Goal: Use online tool/utility

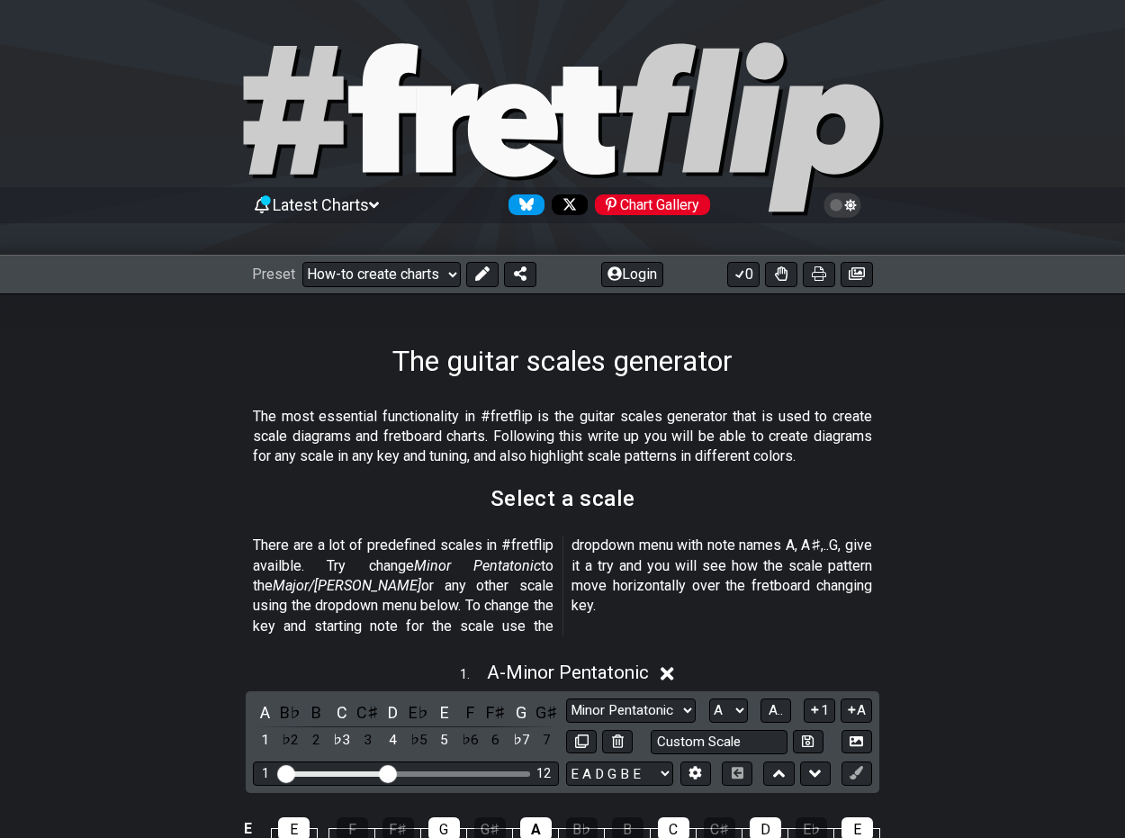
scroll to position [450, 0]
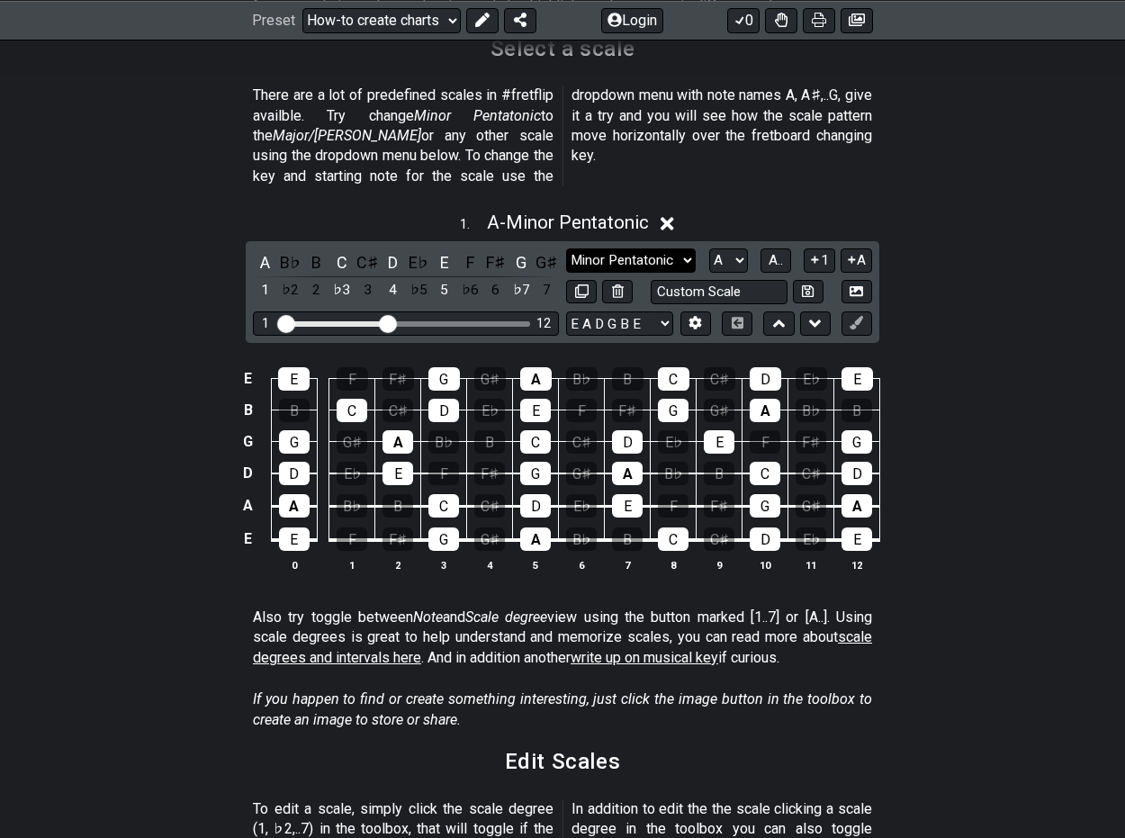
click at [688, 248] on select "Minor Pentatonic New Scale Minor Pentatonic Major Pentatonic Minor Blues Major …" at bounding box center [631, 260] width 130 height 24
select select "Major 7th"
click at [566, 248] on select "Minor Pentatonic New Scale Minor Pentatonic Major Pentatonic Minor Blues Major …" at bounding box center [631, 260] width 130 height 24
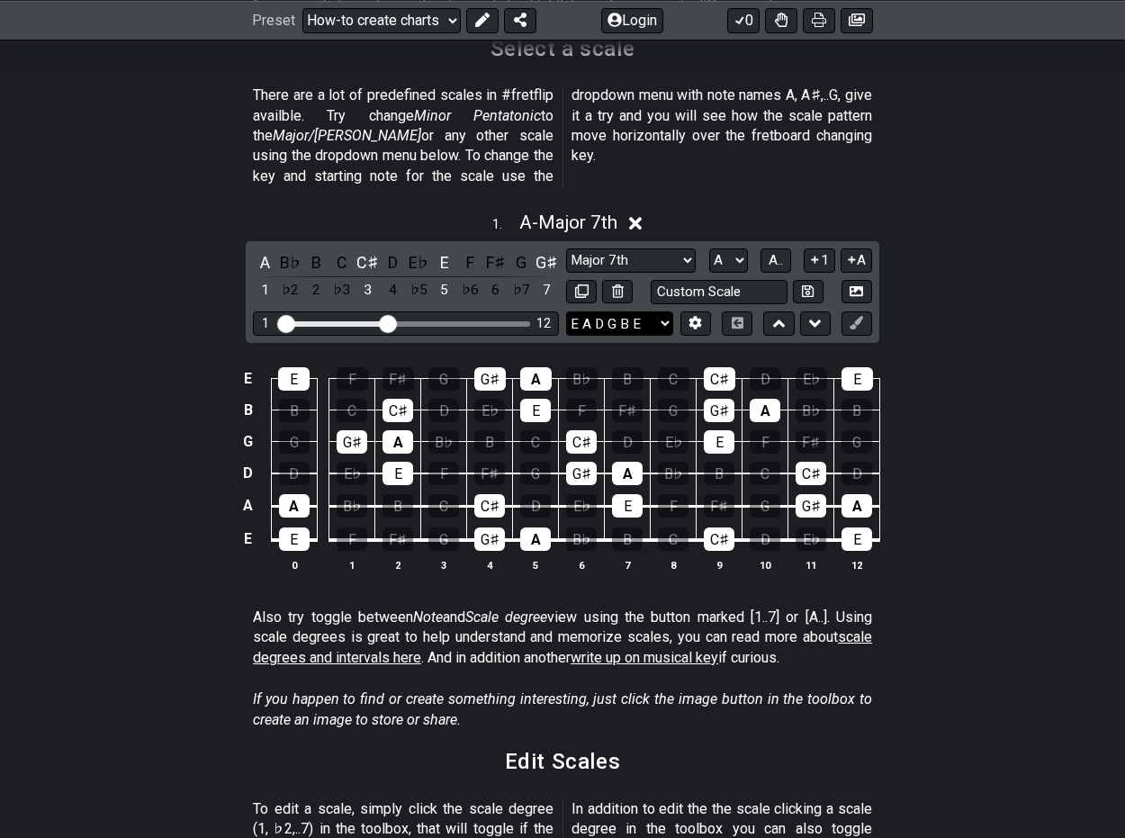
click at [671, 311] on select "E A D G B E E A D G B E E A D G B E B E A D F♯ B A D G C E A D A D G B E E♭ A♭ …" at bounding box center [619, 323] width 107 height 24
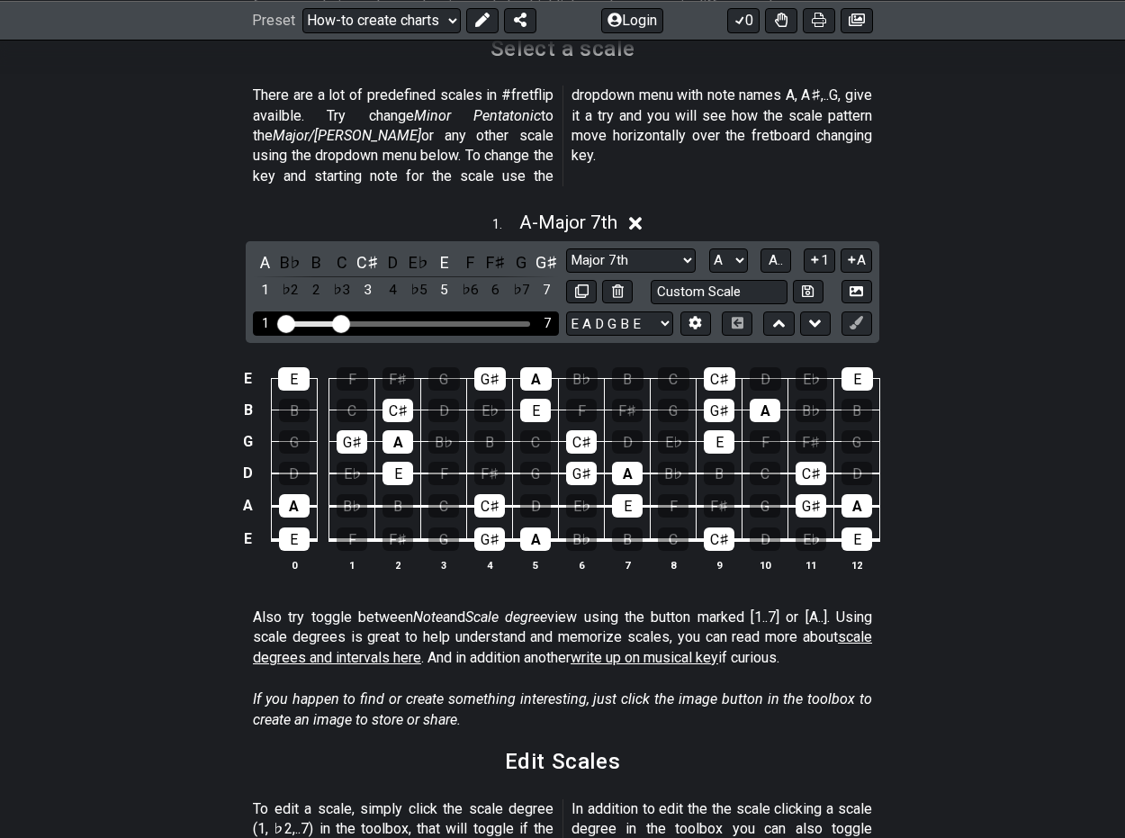
drag, startPoint x: 389, startPoint y: 300, endPoint x: 342, endPoint y: 303, distance: 46.9
click at [342, 322] on input "Visible fret range" at bounding box center [406, 322] width 256 height 0
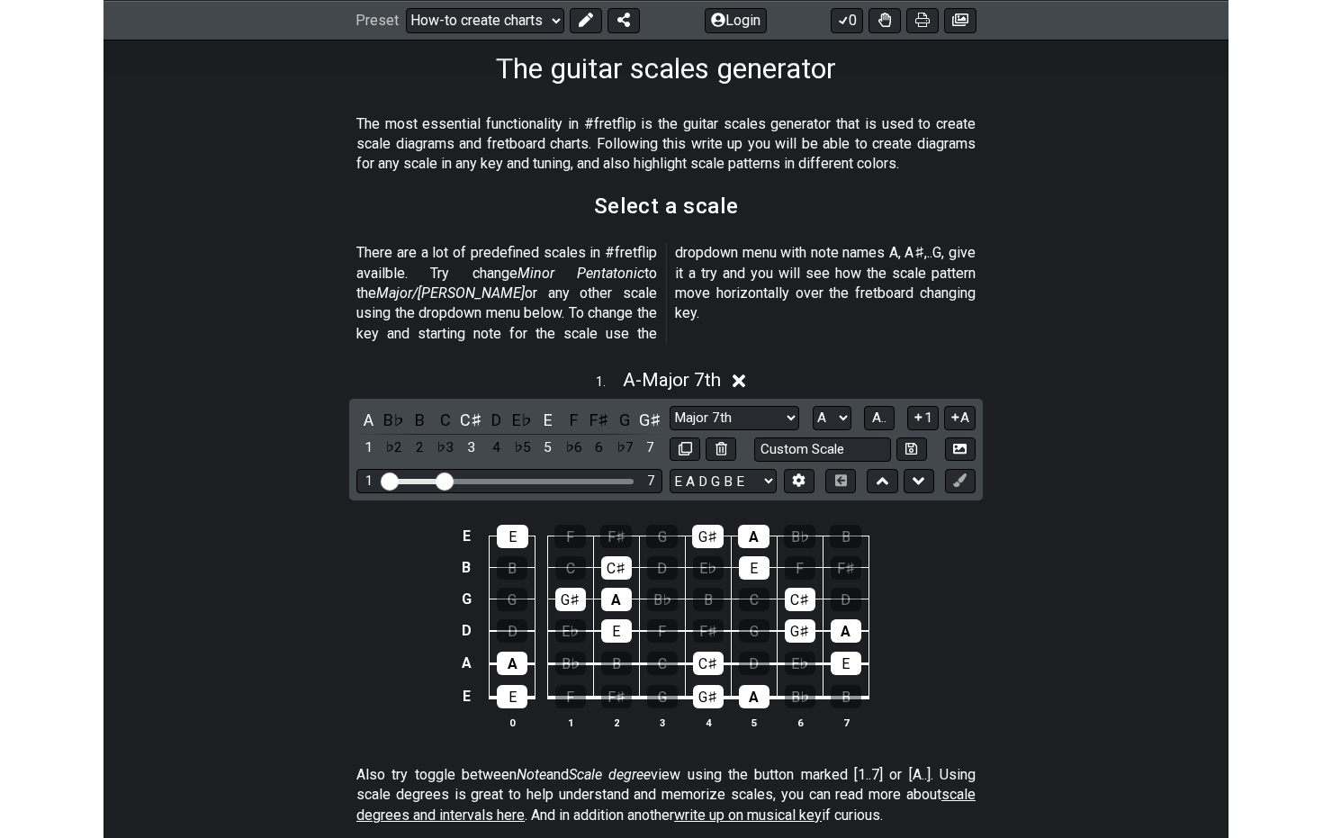
scroll to position [304, 0]
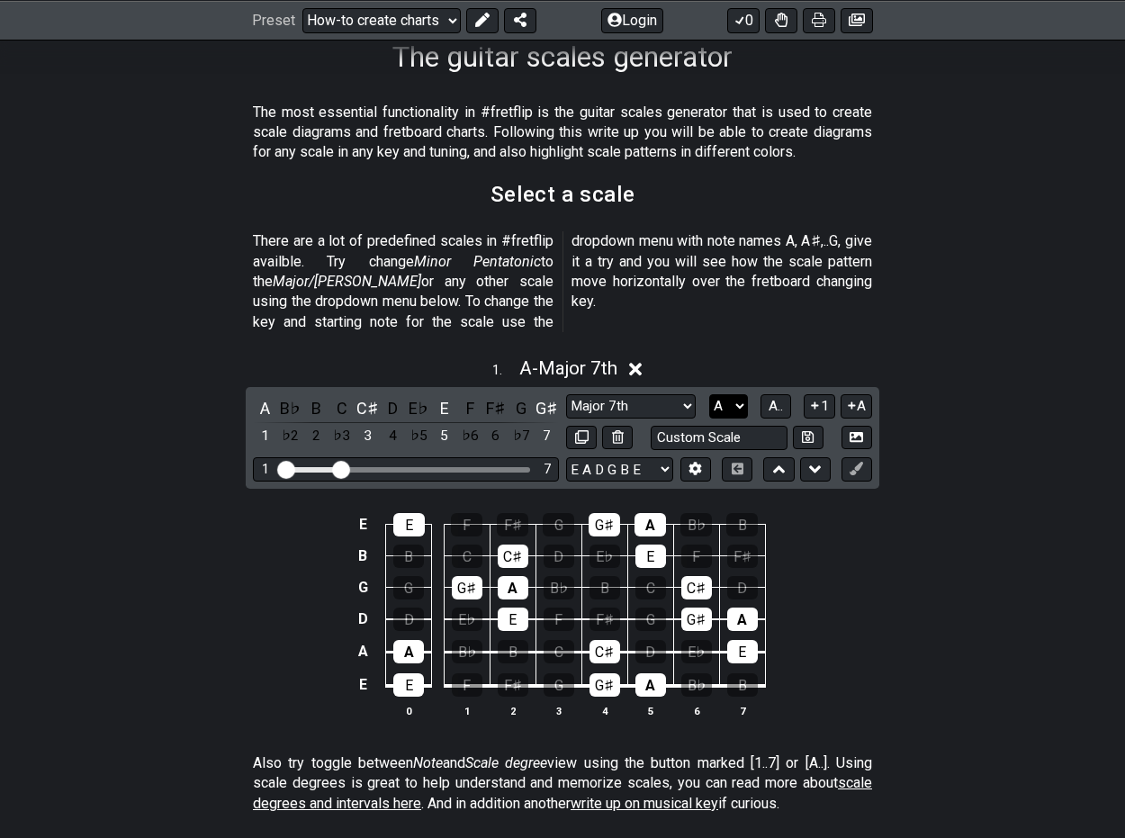
click at [737, 394] on select "A♭ A A♯ B♭ B C C♯ D♭ D D♯ E♭ E F F♯ G♭ G G♯" at bounding box center [728, 406] width 39 height 24
select select "C"
click at [709, 394] on select "A♭ A A♯ B♭ B C C♯ D♭ D D♯ E♭ E F F♯ G♭ G G♯" at bounding box center [728, 406] width 39 height 24
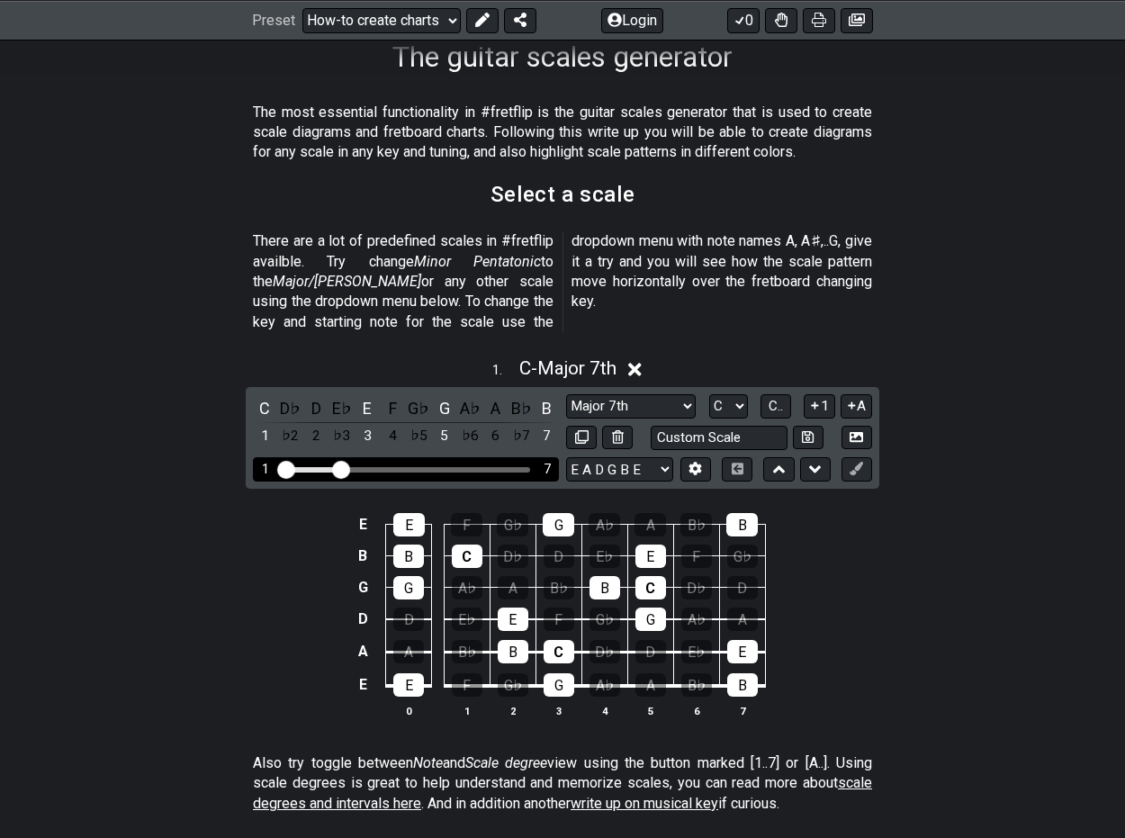
drag, startPoint x: 338, startPoint y: 444, endPoint x: 531, endPoint y: 454, distance: 192.8
click at [531, 468] on input "Visible fret range" at bounding box center [406, 468] width 256 height 0
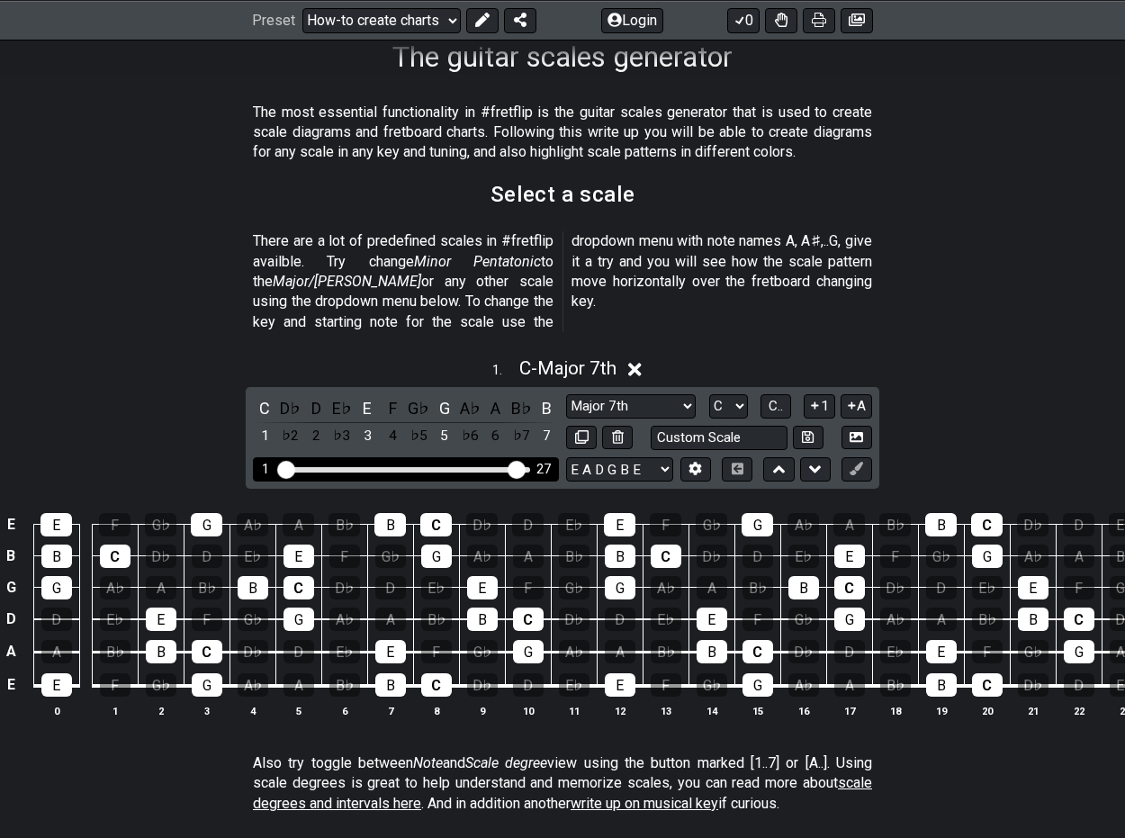
click at [518, 468] on input "Visible fret range" at bounding box center [406, 468] width 256 height 0
drag, startPoint x: 338, startPoint y: 445, endPoint x: 459, endPoint y: 454, distance: 120.8
click at [454, 457] on div "1 26" at bounding box center [406, 469] width 306 height 24
drag, startPoint x: 520, startPoint y: 440, endPoint x: 549, endPoint y: 444, distance: 29.0
click at [534, 468] on input "Visible fret range" at bounding box center [406, 468] width 256 height 0
